Goal: Find specific page/section: Find specific page/section

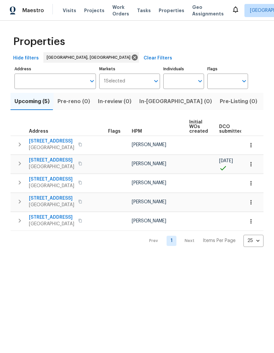
click at [265, 101] on span "Listed (28)" at bounding box center [279, 101] width 28 height 9
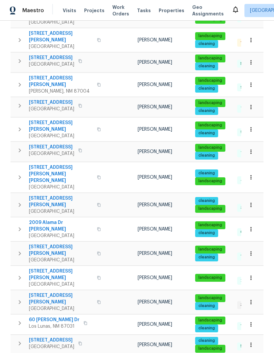
scroll to position [193, 0]
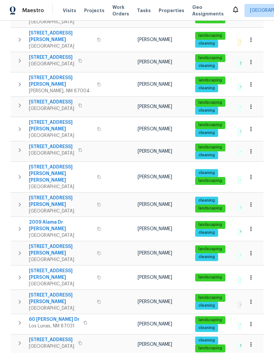
click at [53, 219] on span "2009 Alama Dr [PERSON_NAME]" at bounding box center [61, 225] width 64 height 13
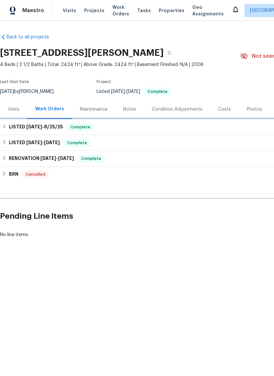
click at [39, 126] on span "[DATE]" at bounding box center [34, 126] width 16 height 5
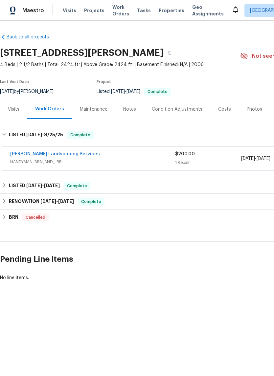
click at [66, 152] on link "[PERSON_NAME] Landscaping Services" at bounding box center [55, 154] width 90 height 5
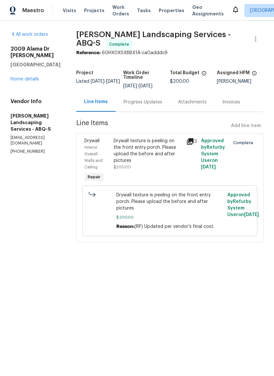
click at [28, 77] on link "Home details" at bounding box center [25, 79] width 29 height 5
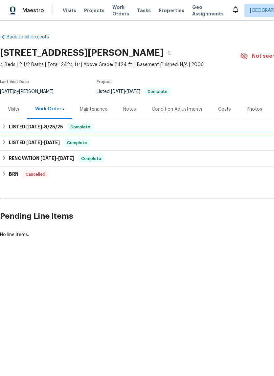
click at [42, 142] on span "[DATE] - [DATE]" at bounding box center [42, 142] width 33 height 5
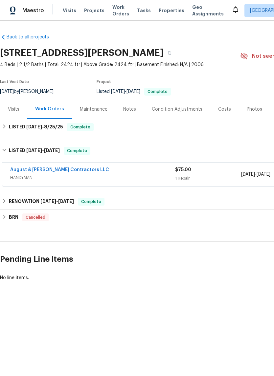
click at [62, 170] on link "August & [PERSON_NAME] Contractors LLC" at bounding box center [59, 169] width 99 height 5
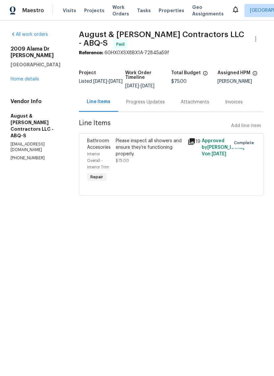
click at [160, 148] on div "Please inspect all showers and ensure they’re functioning properly." at bounding box center [150, 147] width 68 height 20
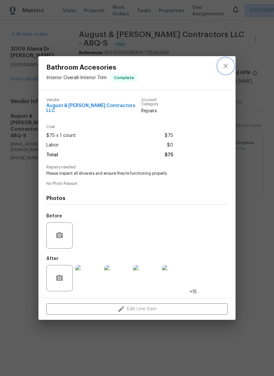
click at [228, 65] on icon "close" at bounding box center [225, 66] width 8 height 8
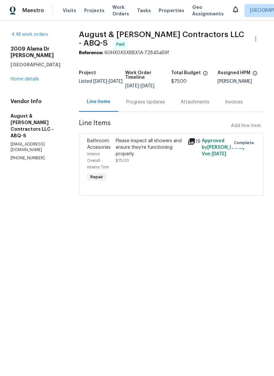
click at [33, 77] on link "Home details" at bounding box center [25, 79] width 29 height 5
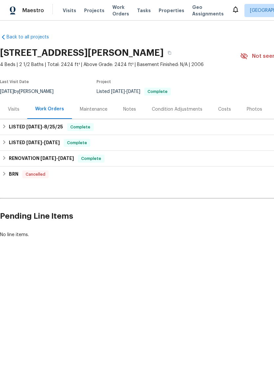
click at [132, 108] on div "Notes" at bounding box center [129, 109] width 13 height 7
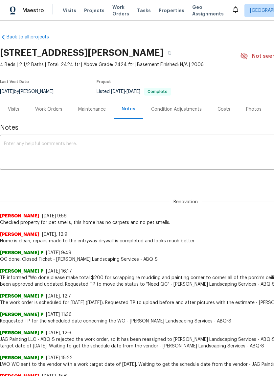
click at [46, 108] on div "Work Orders" at bounding box center [48, 109] width 27 height 7
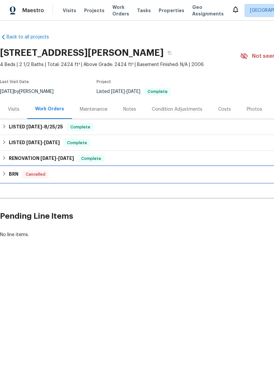
click at [12, 176] on h6 "BRN" at bounding box center [14, 174] width 10 height 8
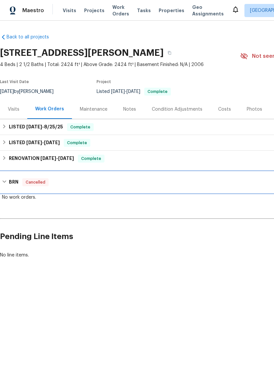
click at [13, 179] on h6 "BRN" at bounding box center [14, 182] width 10 height 8
